Goal: Task Accomplishment & Management: Manage account settings

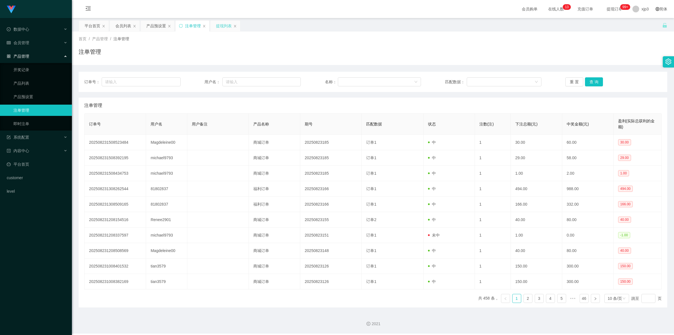
click at [224, 26] on div "提现列表" at bounding box center [224, 26] width 16 height 11
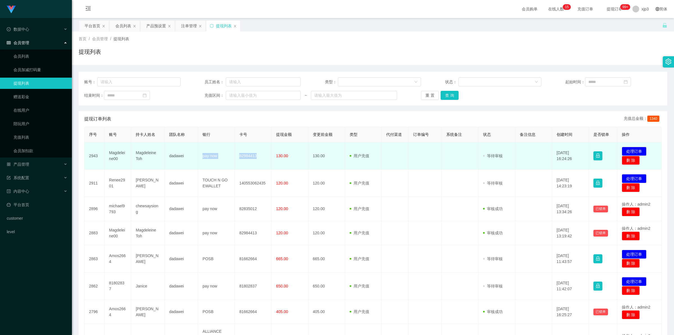
drag, startPoint x: 196, startPoint y: 155, endPoint x: 267, endPoint y: 157, distance: 71.1
click at [267, 157] on tr "2943 Magdeleine00 Magdeleine Toh dadawei pay now 82984413 130.00 130.00 用户充值 人工…" at bounding box center [373, 155] width 577 height 27
copy tr "pay now 82984413"
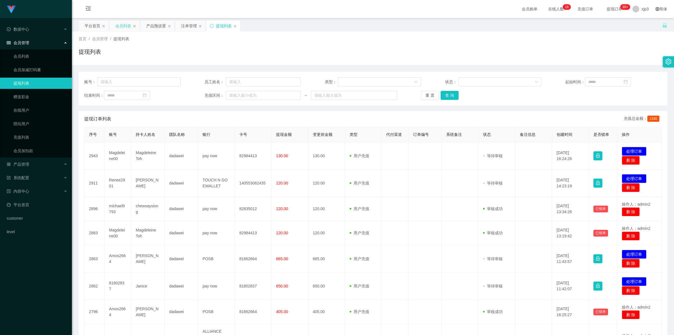
click at [125, 25] on div "会员列表" at bounding box center [123, 26] width 16 height 11
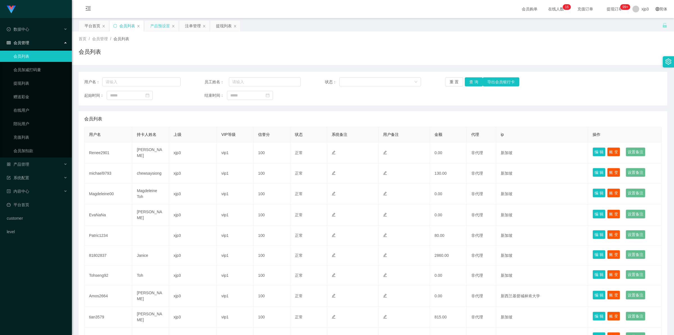
click at [162, 27] on div "产品预设置" at bounding box center [160, 26] width 20 height 11
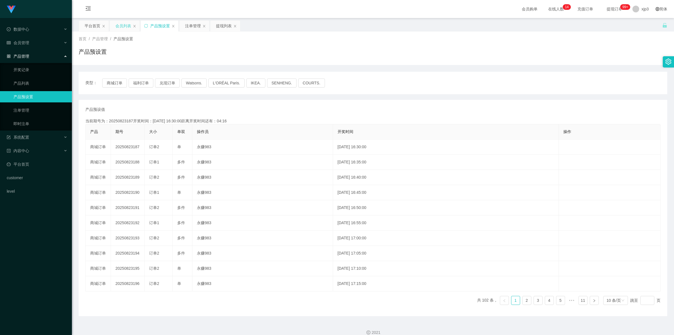
click at [122, 24] on div "会员列表" at bounding box center [123, 26] width 16 height 11
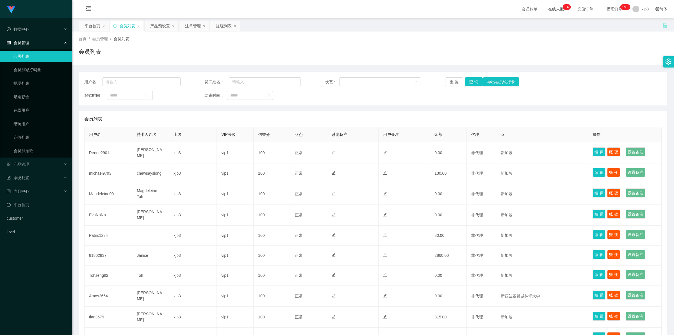
drag, startPoint x: 120, startPoint y: 26, endPoint x: 131, endPoint y: 29, distance: 11.1
click at [121, 26] on div "会员列表" at bounding box center [127, 26] width 16 height 11
click at [162, 26] on div "产品预设置" at bounding box center [160, 26] width 20 height 11
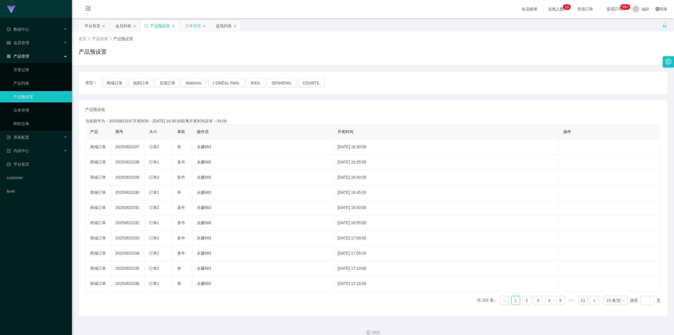
click at [194, 26] on div "注单管理" at bounding box center [193, 26] width 16 height 11
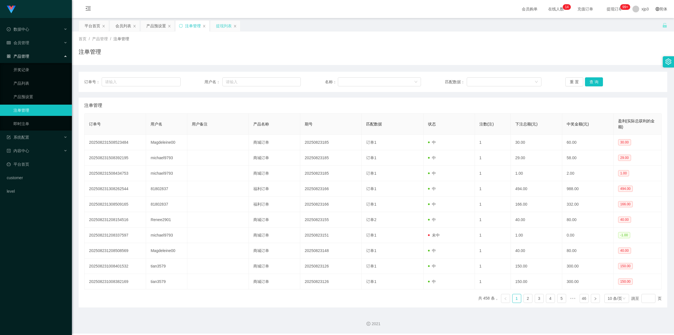
click at [222, 27] on div "提现列表" at bounding box center [224, 26] width 16 height 11
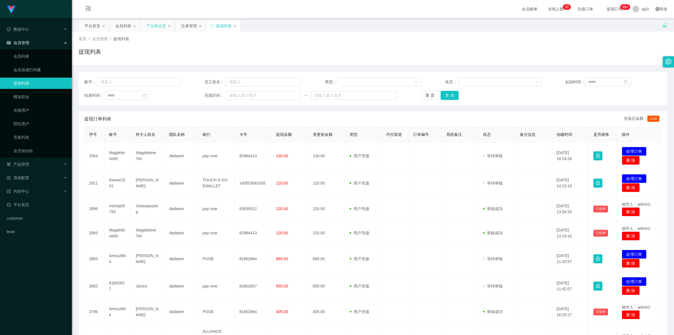
click at [162, 30] on div "产品预设置" at bounding box center [156, 26] width 20 height 11
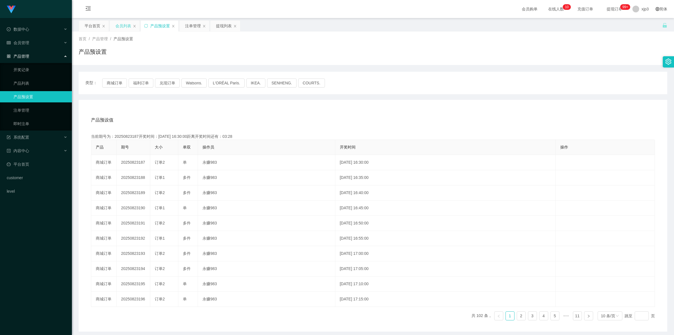
click at [121, 23] on div "会员列表" at bounding box center [123, 26] width 16 height 11
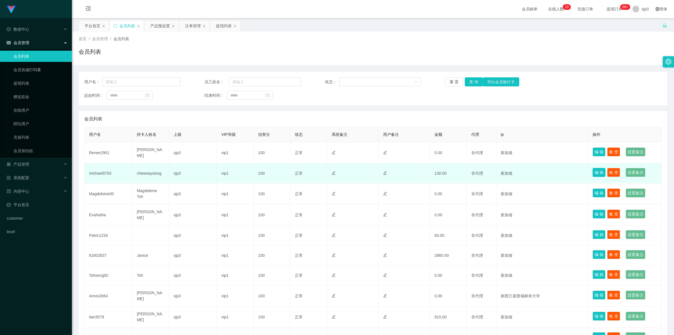
click at [598, 172] on button "编 辑" at bounding box center [599, 172] width 13 height 9
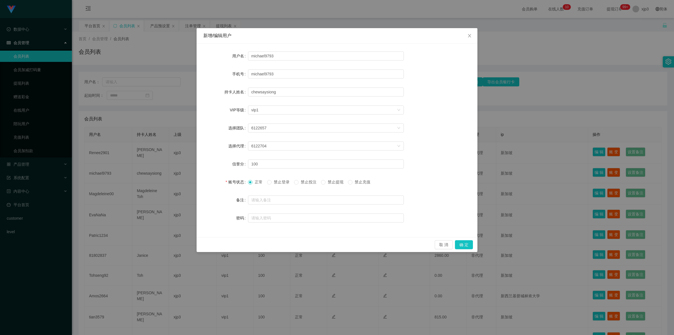
click at [281, 182] on span "禁止登录" at bounding box center [282, 181] width 20 height 4
click at [313, 182] on span "禁止投注" at bounding box center [309, 181] width 20 height 4
click at [467, 246] on button "确 定" at bounding box center [464, 244] width 18 height 9
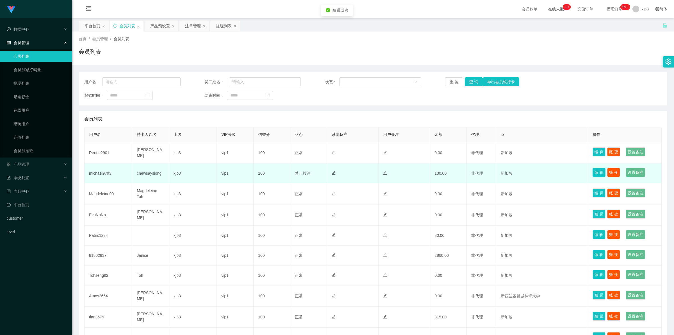
click at [599, 170] on button "编 辑" at bounding box center [599, 172] width 13 height 9
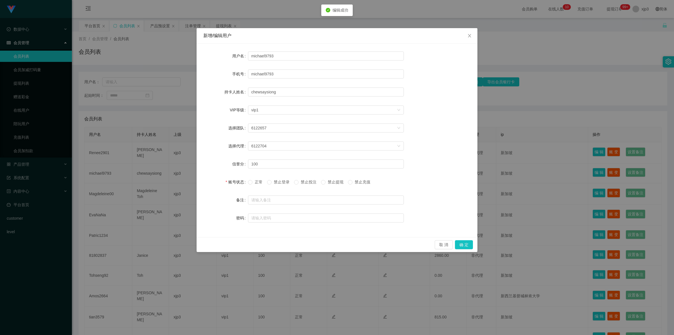
click at [247, 181] on label "账号状态" at bounding box center [237, 181] width 22 height 4
click at [469, 244] on button "确 定" at bounding box center [464, 244] width 18 height 9
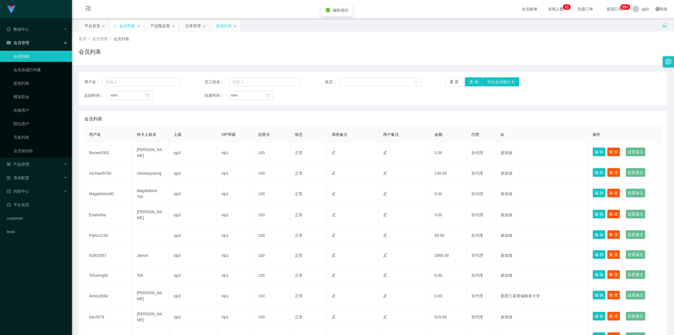
click at [222, 24] on div "提现列表" at bounding box center [224, 26] width 16 height 11
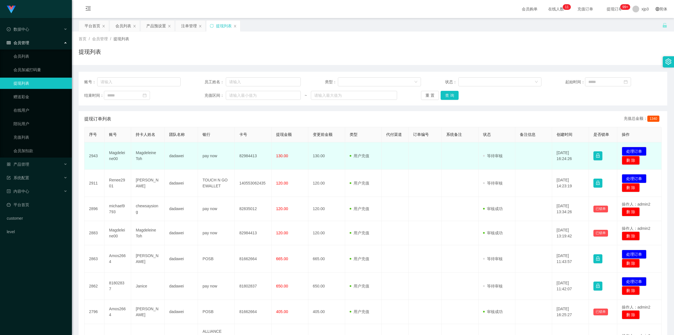
click at [113, 156] on td "Magdeleine00" at bounding box center [117, 155] width 27 height 27
copy td "Magdeleine00"
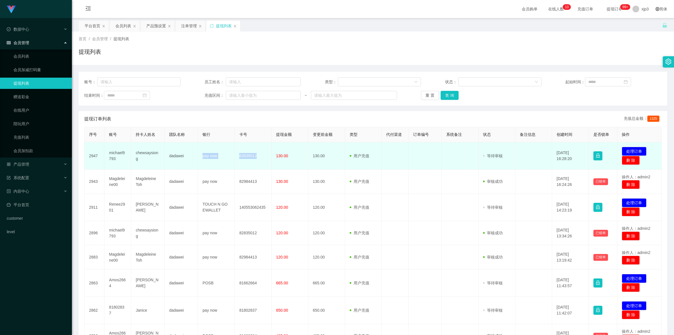
drag, startPoint x: 195, startPoint y: 156, endPoint x: 268, endPoint y: 156, distance: 72.5
click at [268, 156] on tr "2947 michael9793 chewsaysiong dadawei pay now 82835012 130.00 130.00 用户充值 人工扣款 …" at bounding box center [373, 155] width 577 height 27
click at [117, 153] on td "michael9793" at bounding box center [117, 155] width 27 height 27
copy td "michael9793"
